Goal: Check status: Check status

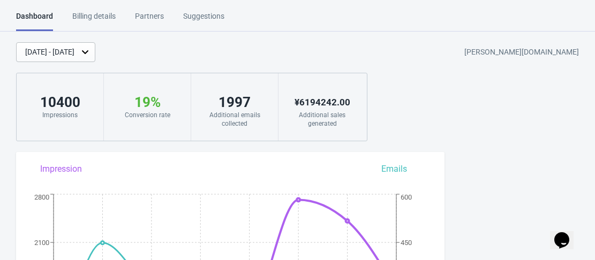
click at [74, 54] on div "[DATE] - [DATE]" at bounding box center [49, 52] width 49 height 11
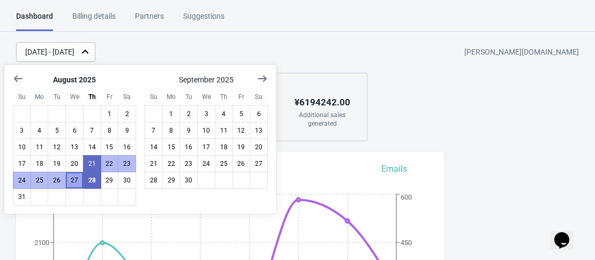
click at [73, 183] on button "27" at bounding box center [74, 180] width 18 height 17
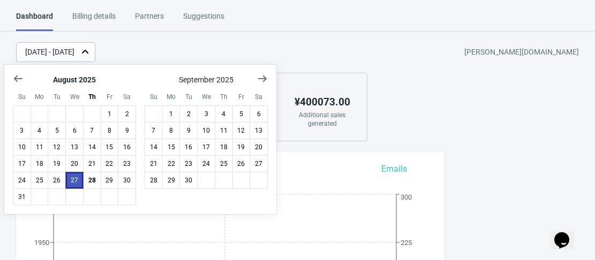
click at [73, 183] on button "27" at bounding box center [74, 180] width 18 height 17
click at [288, 42] on div "[DATE] - [DATE] [PERSON_NAME][DOMAIN_NAME]" at bounding box center [305, 52] width 579 height 20
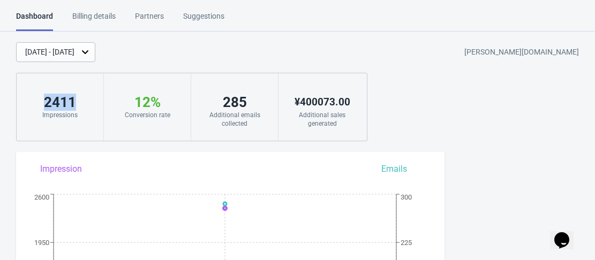
drag, startPoint x: 87, startPoint y: 108, endPoint x: 38, endPoint y: 98, distance: 50.2
click at [38, 98] on div "2411" at bounding box center [59, 102] width 65 height 17
click at [90, 57] on icon at bounding box center [85, 52] width 11 height 11
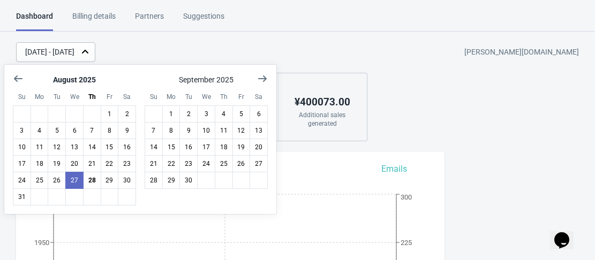
click at [90, 57] on icon at bounding box center [85, 52] width 11 height 11
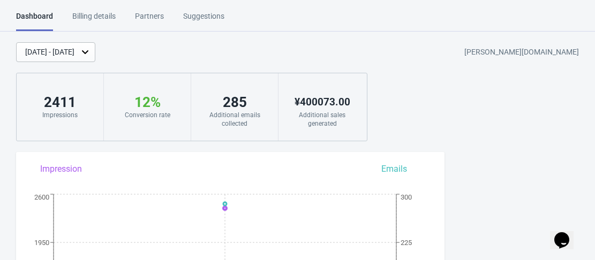
click at [266, 28] on div "Dashboard Billing details Partners Suggestions Dashboard Billing details Partne…" at bounding box center [297, 21] width 595 height 21
drag, startPoint x: 355, startPoint y: 99, endPoint x: 290, endPoint y: 96, distance: 65.9
click at [290, 96] on div "¥ 400073.00 Additional sales generated" at bounding box center [321, 106] width 87 height 67
click at [365, 106] on div "¥ 400073.00 Additional sales generated" at bounding box center [321, 106] width 87 height 67
drag, startPoint x: 364, startPoint y: 103, endPoint x: 279, endPoint y: 108, distance: 84.7
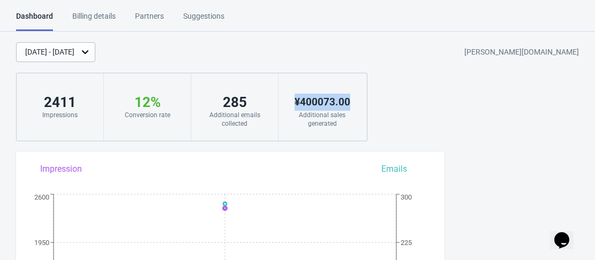
click at [279, 108] on div "¥ 400073.00 Additional sales generated" at bounding box center [321, 106] width 87 height 67
drag, startPoint x: 255, startPoint y: 103, endPoint x: 194, endPoint y: 105, distance: 61.6
click at [194, 105] on div "285 Additional emails collected" at bounding box center [234, 106] width 87 height 67
click at [261, 55] on div "[DATE] - [DATE] [PERSON_NAME][DOMAIN_NAME]" at bounding box center [305, 52] width 579 height 20
click at [248, 17] on div "Dashboard Billing details Partners Suggestions Dashboard Billing details Partne…" at bounding box center [297, 21] width 595 height 21
